Goal: Task Accomplishment & Management: Manage account settings

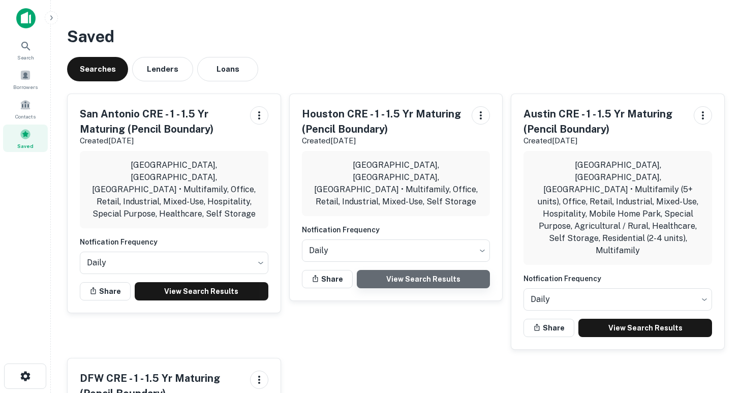
click at [399, 270] on link "View Search Results" at bounding box center [424, 279] width 134 height 18
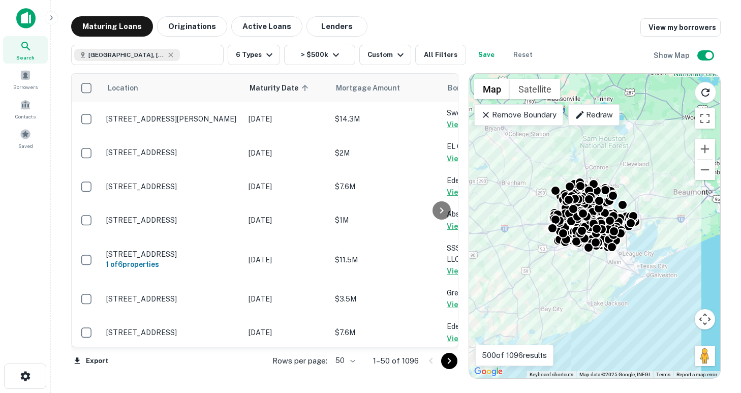
click at [349, 357] on body "Search Borrowers Contacts Saved Maturing Loans Originations Active Loans Lender…" at bounding box center [370, 196] width 741 height 393
click at [347, 371] on li "100" at bounding box center [344, 371] width 29 height 18
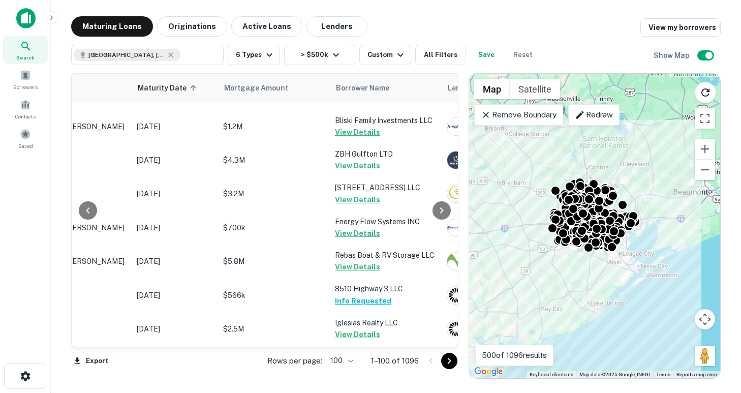
scroll to position [3306, 112]
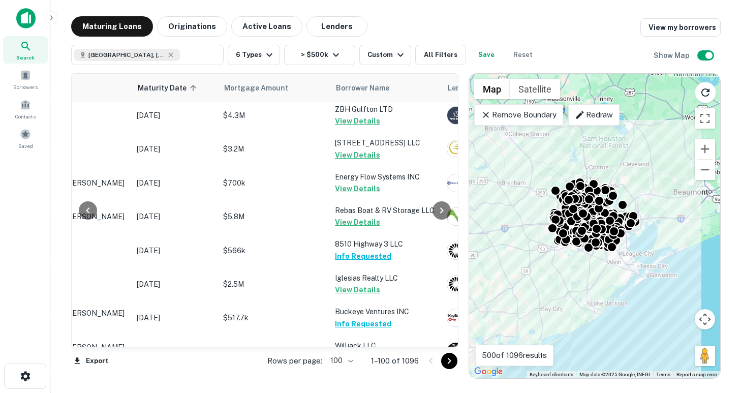
click at [452, 360] on icon "Go to next page" at bounding box center [449, 361] width 12 height 12
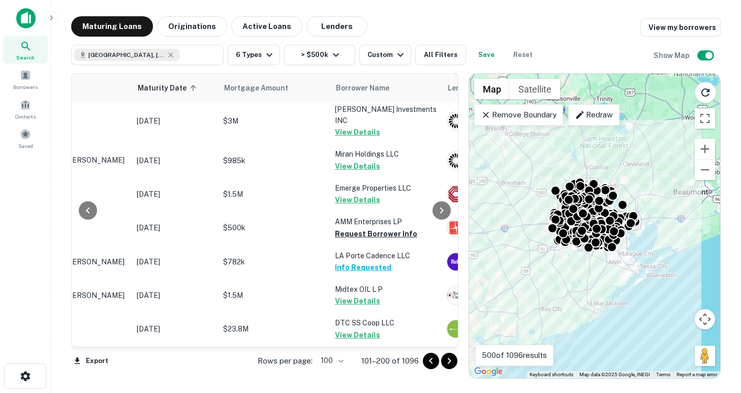
scroll to position [3100, 112]
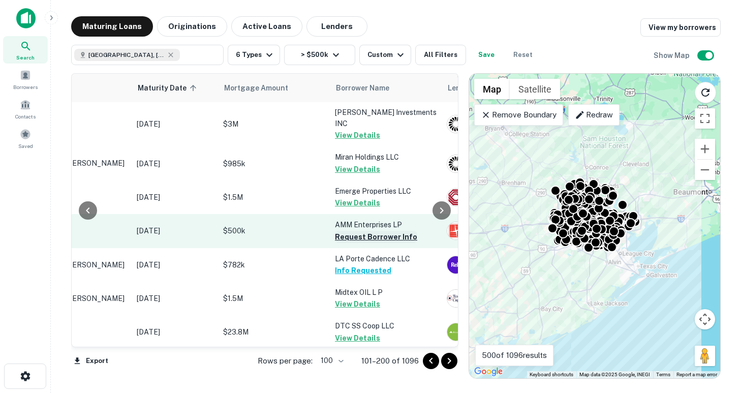
click at [364, 231] on button "Request Borrower Info" at bounding box center [376, 237] width 82 height 12
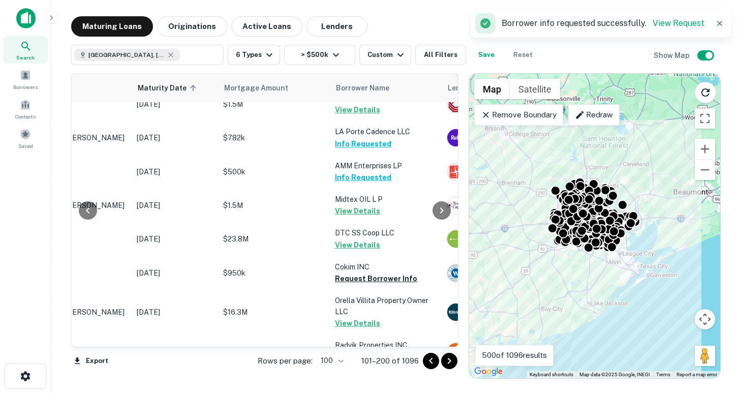
scroll to position [3196, 112]
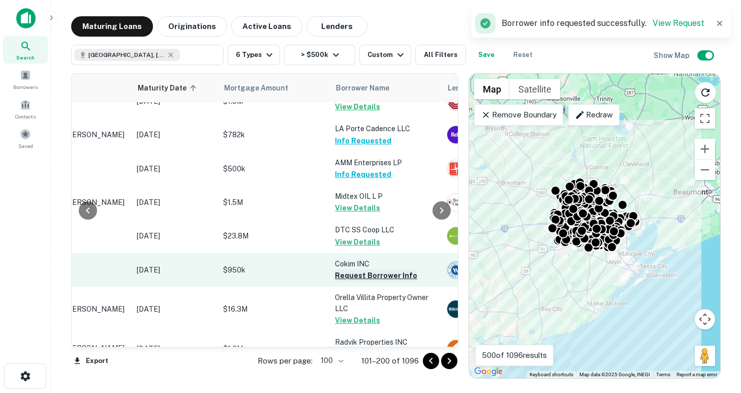
click at [359, 269] on button "Request Borrower Info" at bounding box center [376, 275] width 82 height 12
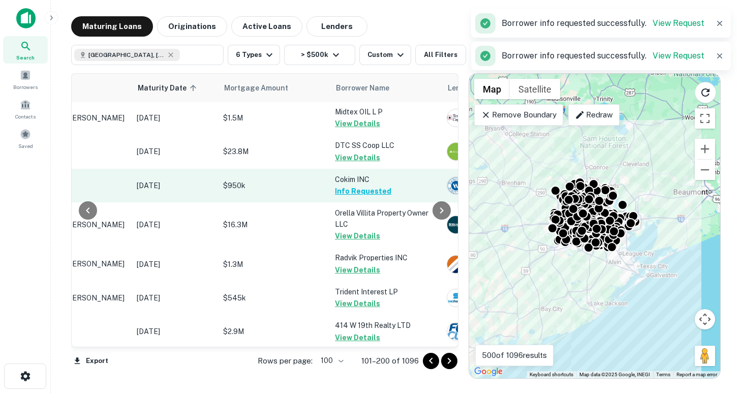
scroll to position [3316, 112]
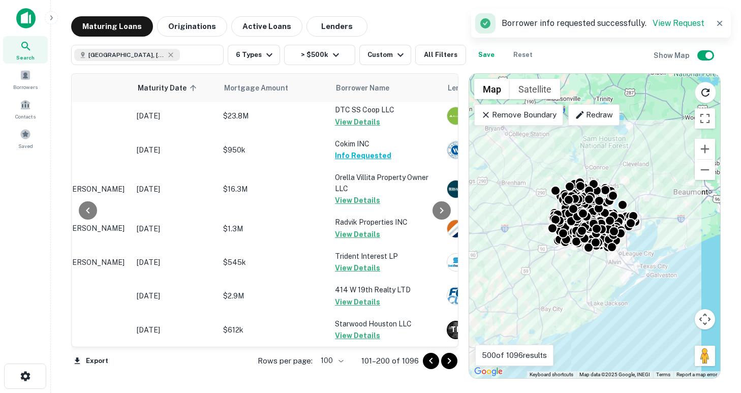
click at [370, 363] on button "Request Borrower Info" at bounding box center [376, 369] width 82 height 12
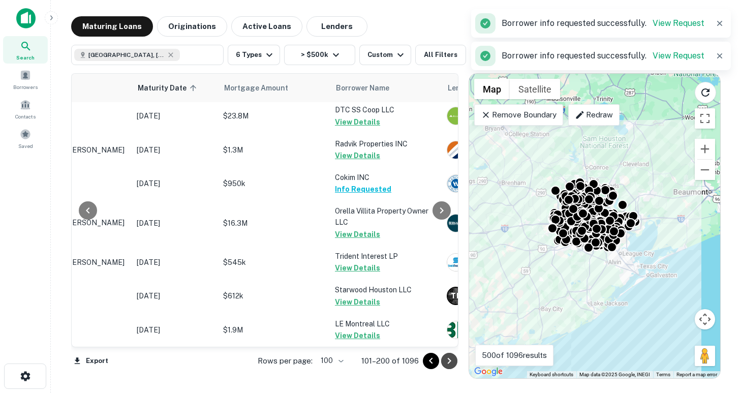
click at [450, 361] on icon "Go to next page" at bounding box center [450, 361] width 4 height 6
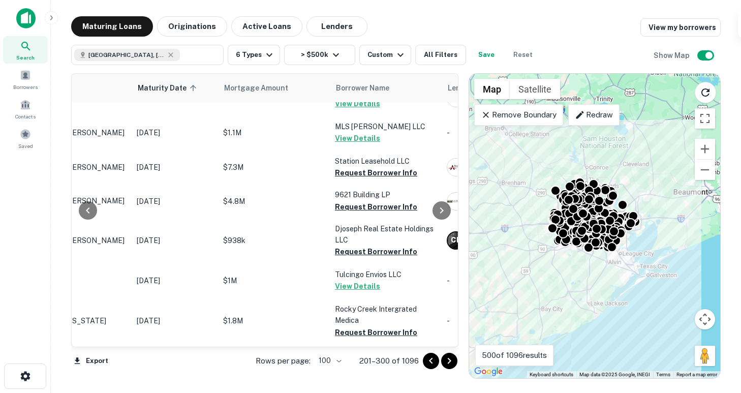
scroll to position [275, 112]
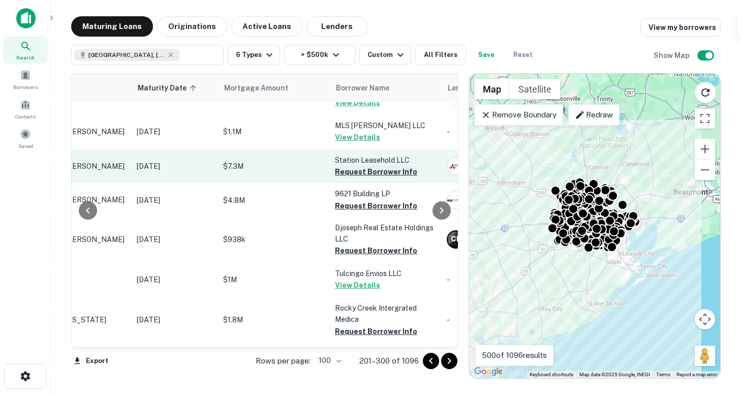
click at [363, 172] on button "Request Borrower Info" at bounding box center [376, 172] width 82 height 12
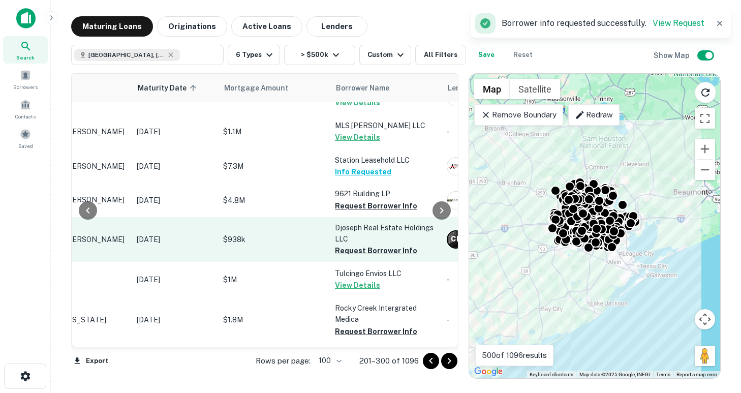
click at [369, 204] on button "Request Borrower Info" at bounding box center [376, 206] width 82 height 12
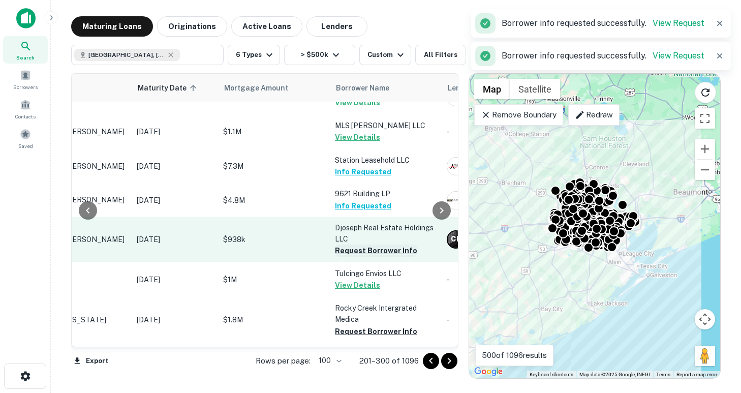
click at [372, 250] on button "Request Borrower Info" at bounding box center [376, 250] width 82 height 12
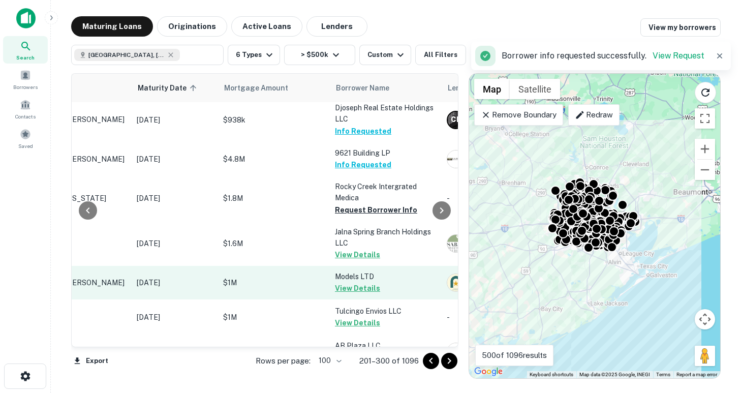
scroll to position [372, 112]
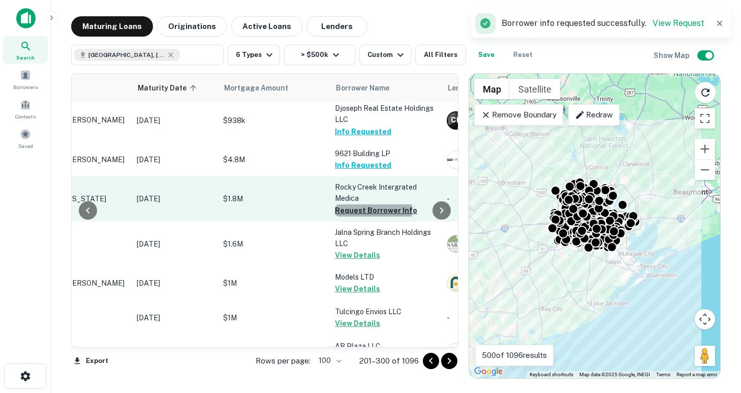
click at [357, 204] on button "Request Borrower Info" at bounding box center [376, 210] width 82 height 12
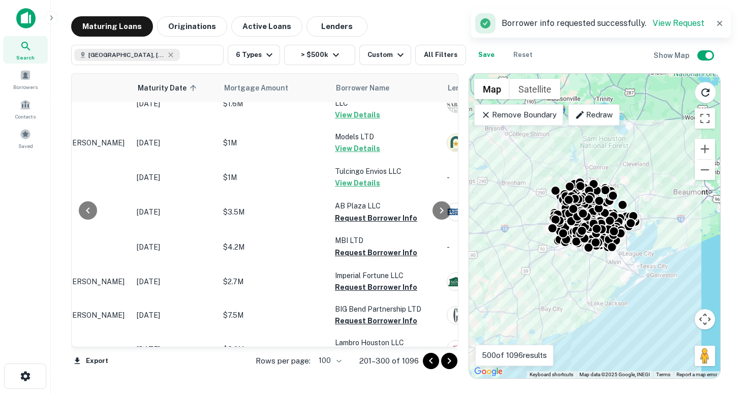
scroll to position [515, 112]
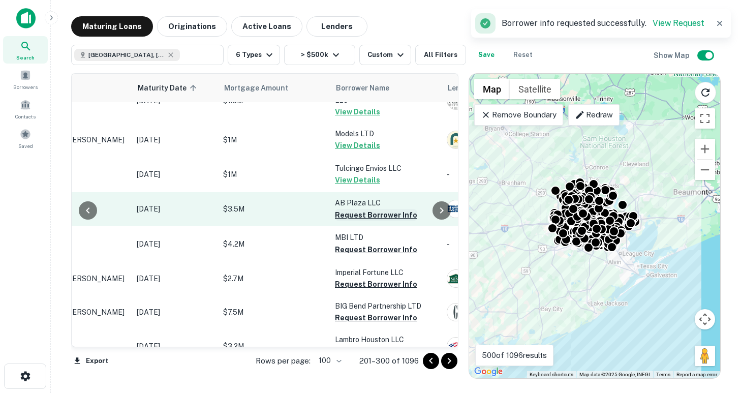
click at [358, 209] on button "Request Borrower Info" at bounding box center [376, 215] width 82 height 12
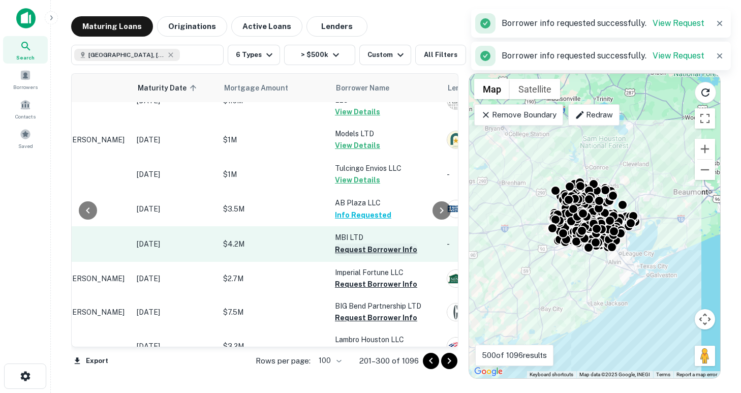
click at [361, 243] on button "Request Borrower Info" at bounding box center [376, 249] width 82 height 12
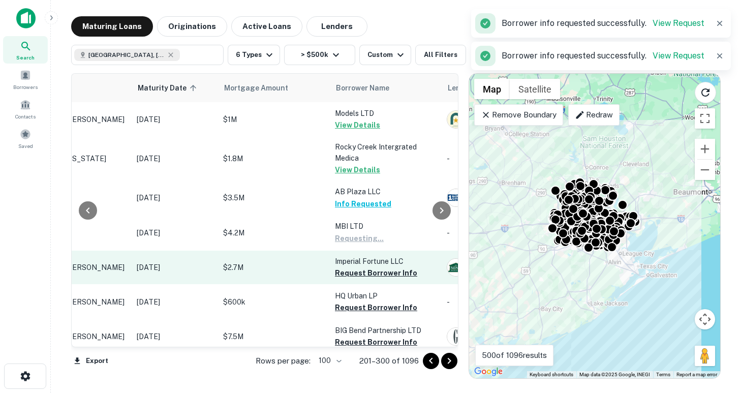
scroll to position [506, 112]
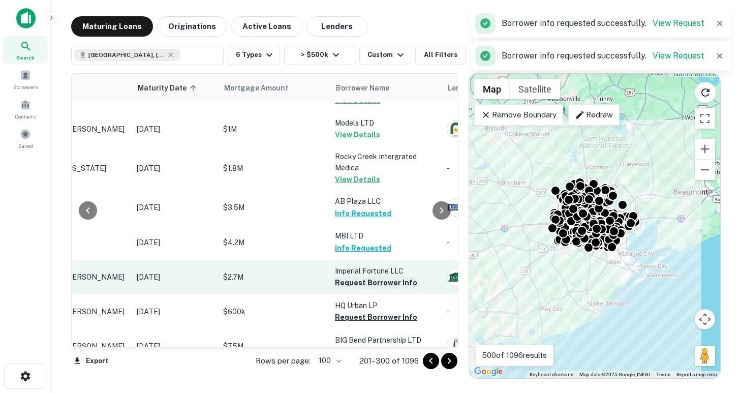
click at [365, 281] on button "Request Borrower Info" at bounding box center [376, 282] width 82 height 12
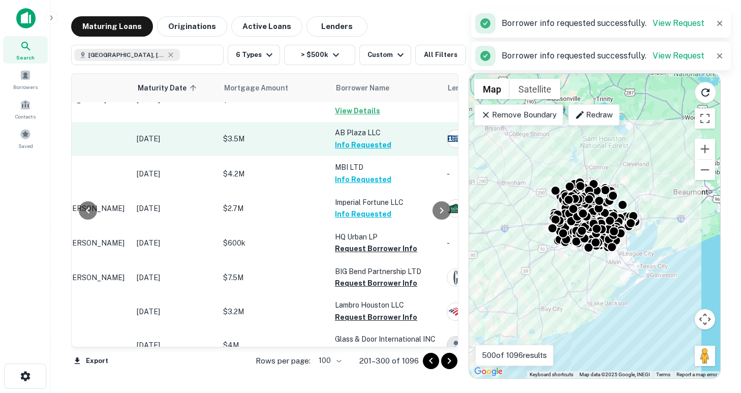
scroll to position [588, 112]
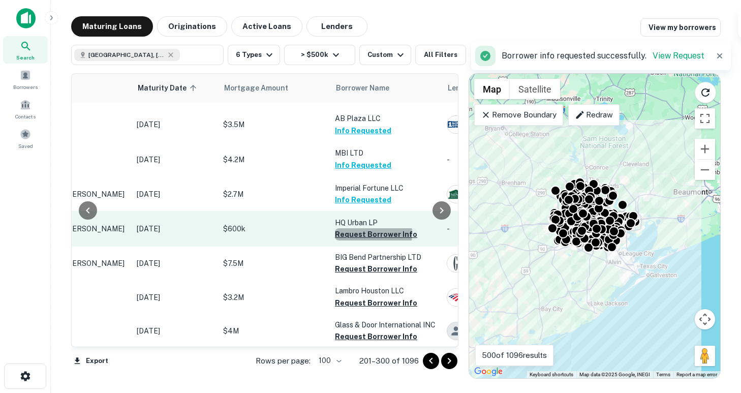
click at [362, 233] on button "Request Borrower Info" at bounding box center [376, 234] width 82 height 12
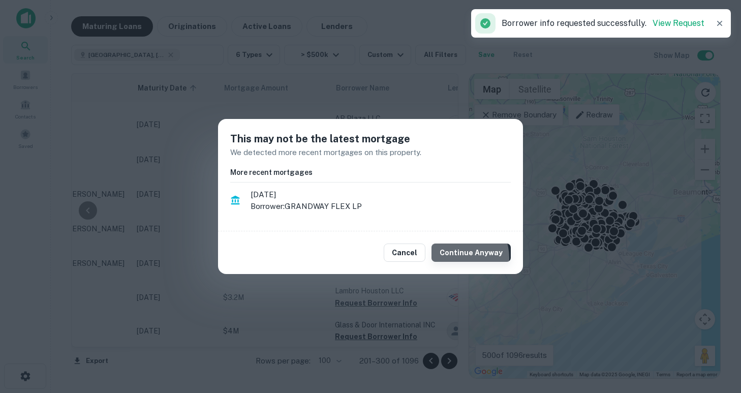
click at [458, 258] on button "Continue Anyway" at bounding box center [470, 252] width 79 height 18
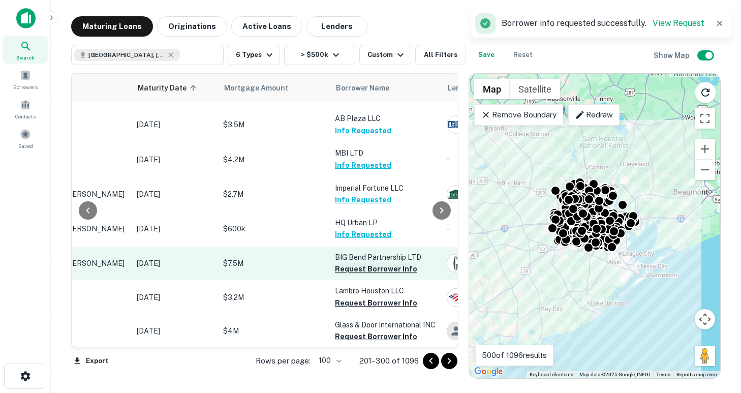
click at [371, 269] on button "Request Borrower Info" at bounding box center [376, 269] width 82 height 12
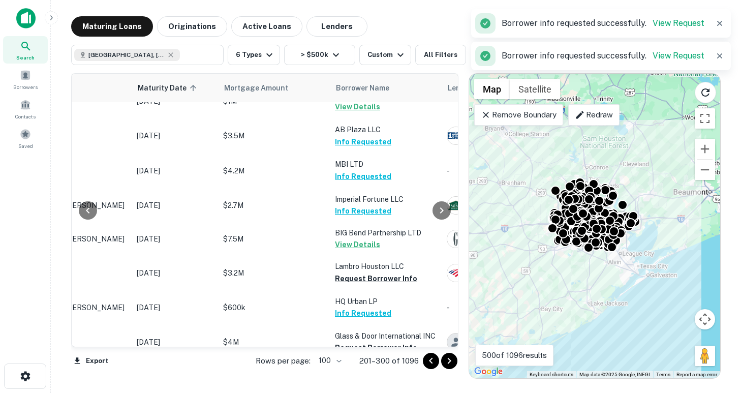
scroll to position [682, 112]
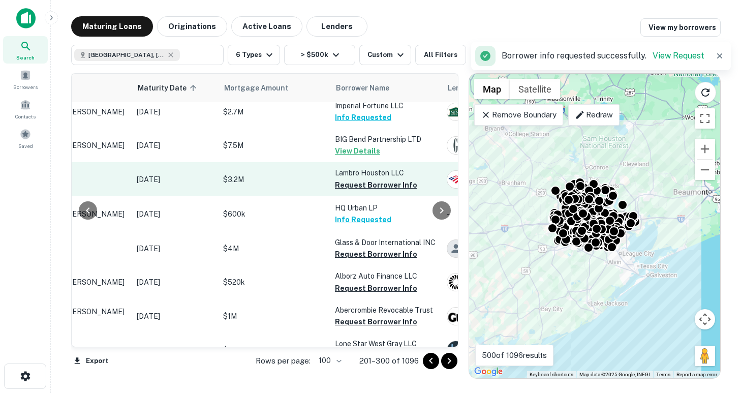
click at [359, 180] on td "Lambro Houston LLC Request Borrower Info" at bounding box center [386, 179] width 112 height 34
click at [359, 179] on button "Request Borrower Info" at bounding box center [376, 185] width 82 height 12
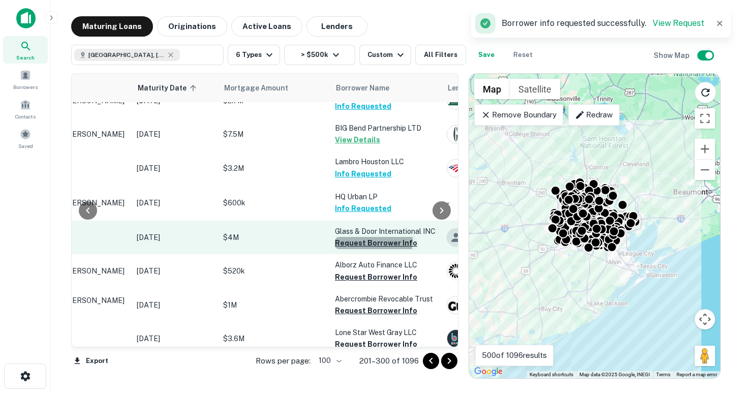
click at [365, 241] on button "Request Borrower Info" at bounding box center [376, 243] width 82 height 12
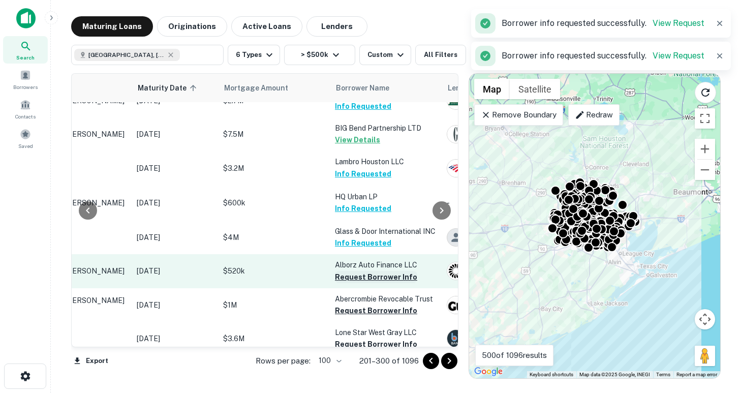
click at [367, 274] on button "Request Borrower Info" at bounding box center [376, 277] width 82 height 12
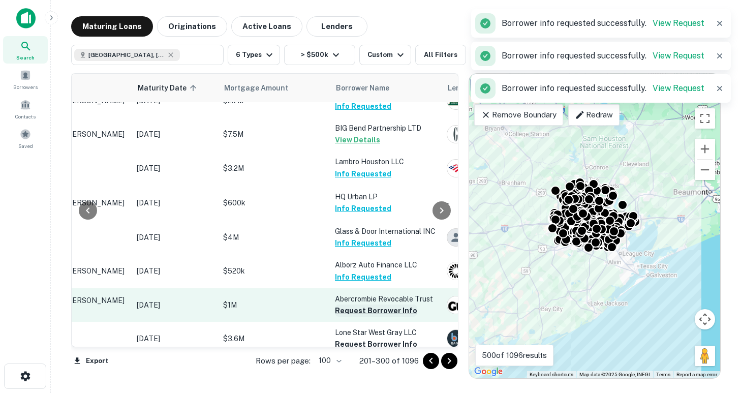
click at [371, 307] on button "Request Borrower Info" at bounding box center [376, 310] width 82 height 12
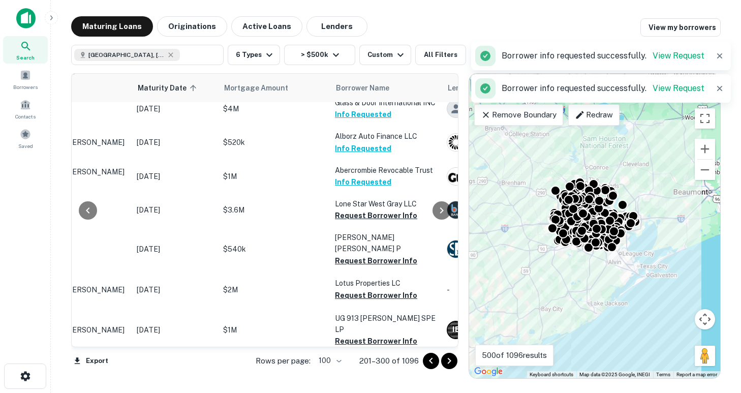
scroll to position [830, 112]
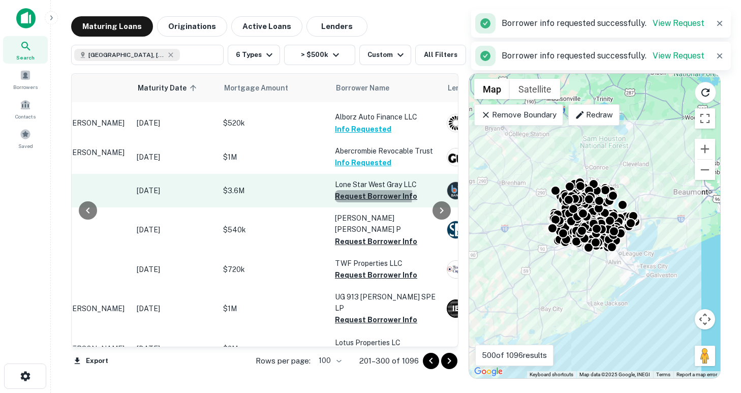
click at [365, 193] on button "Request Borrower Info" at bounding box center [376, 196] width 82 height 12
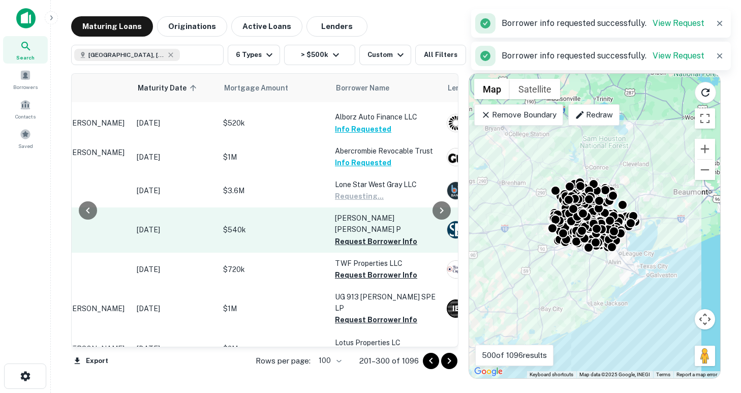
scroll to position [832, 112]
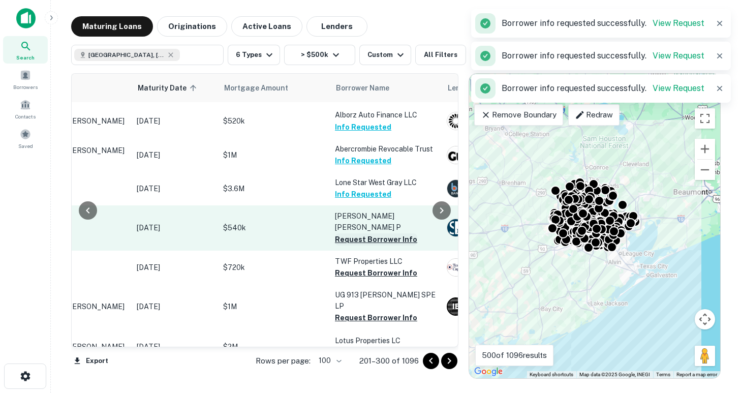
click at [366, 233] on button "Request Borrower Info" at bounding box center [376, 239] width 82 height 12
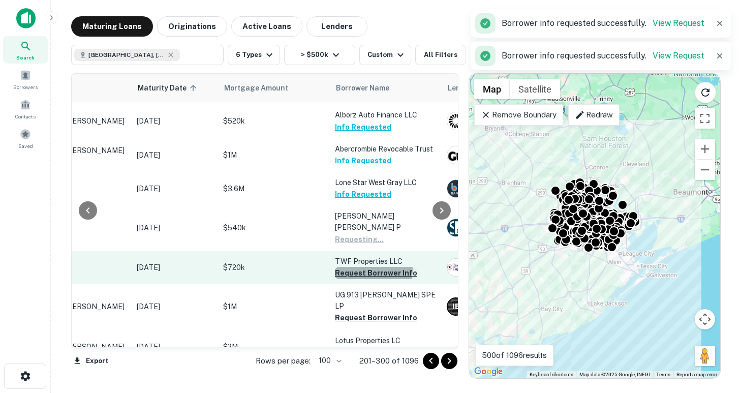
click at [366, 267] on button "Request Borrower Info" at bounding box center [376, 273] width 82 height 12
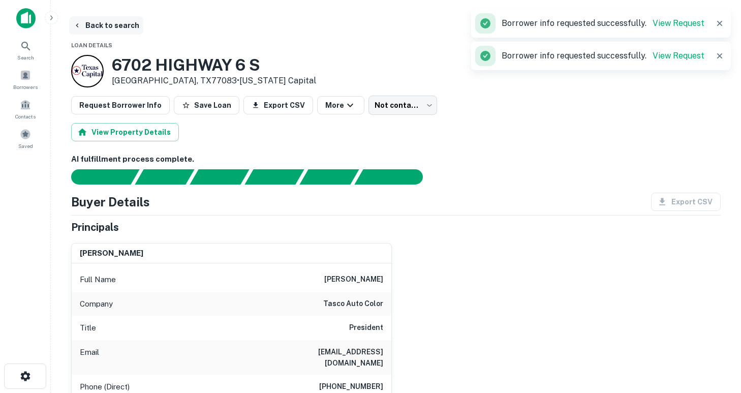
click at [78, 26] on icon "button" at bounding box center [77, 25] width 8 height 8
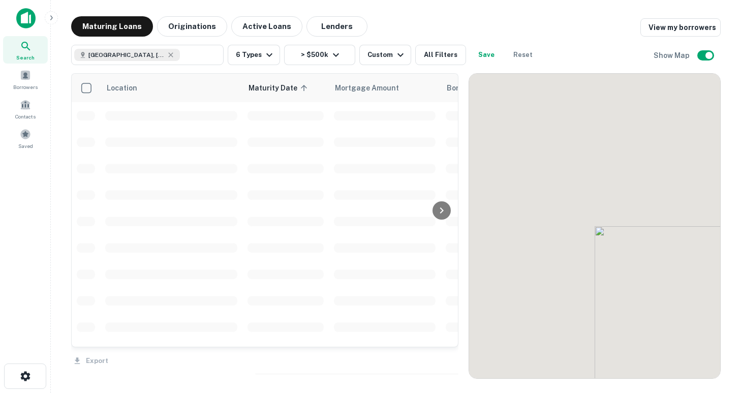
scroll to position [832, 0]
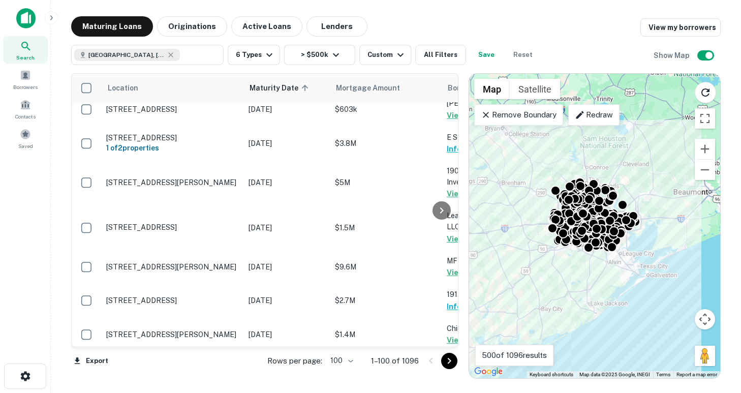
click at [447, 363] on icon "Go to next page" at bounding box center [449, 361] width 12 height 12
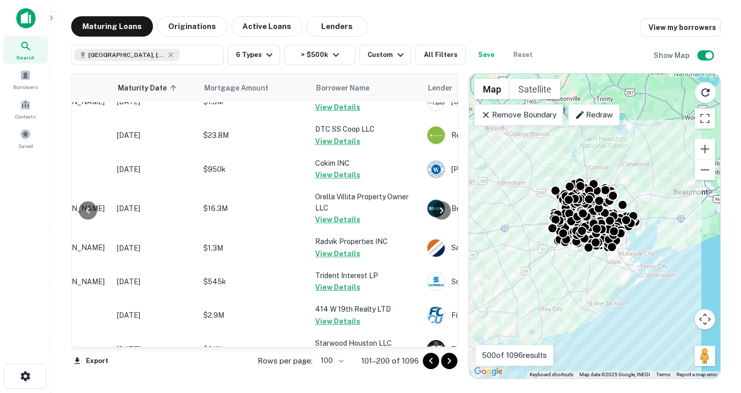
scroll to position [3316, 132]
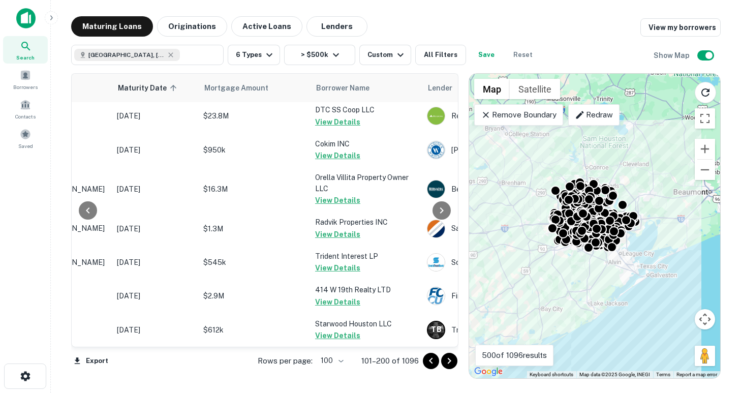
click at [452, 364] on icon "Go to next page" at bounding box center [449, 361] width 12 height 12
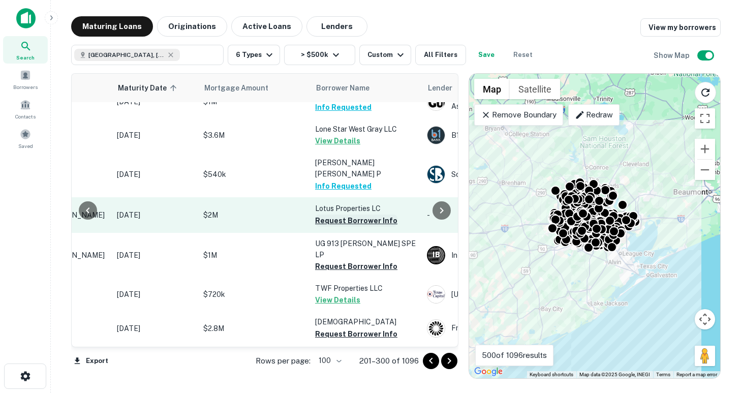
scroll to position [900, 132]
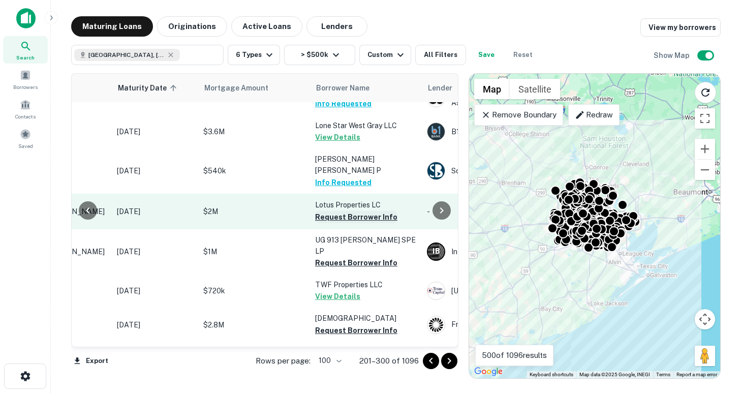
click at [353, 211] on button "Request Borrower Info" at bounding box center [356, 217] width 82 height 12
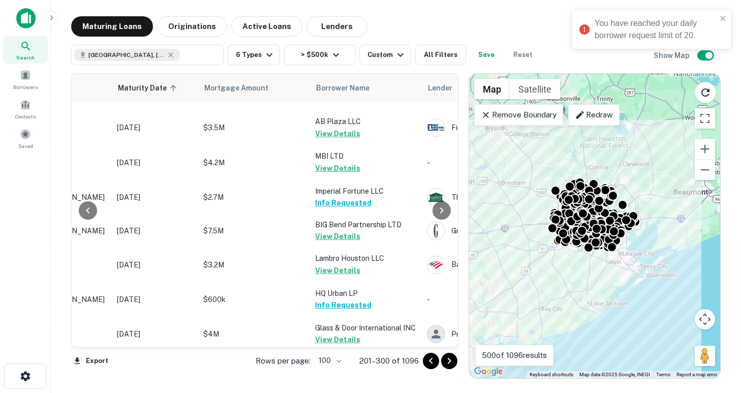
scroll to position [540, 132]
